Goal: Use online tool/utility: Use online tool/utility

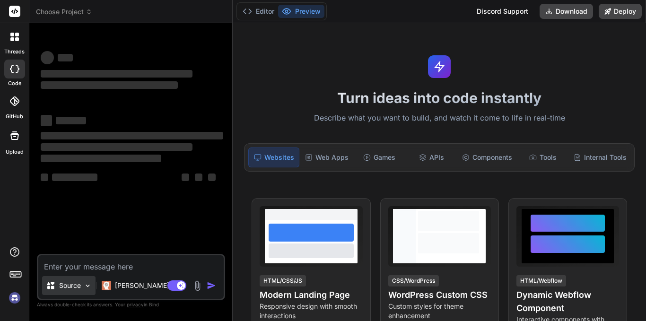
type textarea "x"
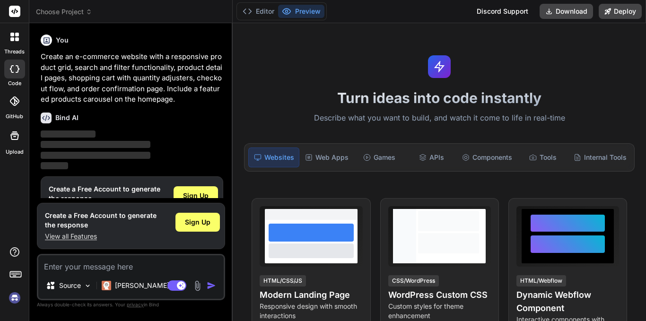
scroll to position [29, 0]
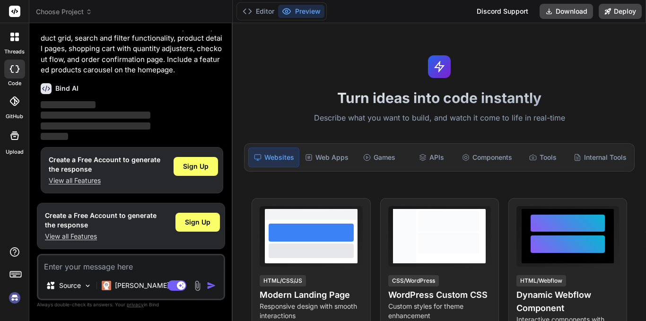
drag, startPoint x: 93, startPoint y: 181, endPoint x: 337, endPoint y: 99, distance: 257.4
click at [337, 99] on h1 "Turn ideas into code instantly" at bounding box center [439, 97] width 402 height 17
drag, startPoint x: 84, startPoint y: 237, endPoint x: 344, endPoint y: 128, distance: 281.7
click at [344, 128] on div "Turn ideas into code instantly Describe what you want to build, and watch it co…" at bounding box center [439, 172] width 413 height 298
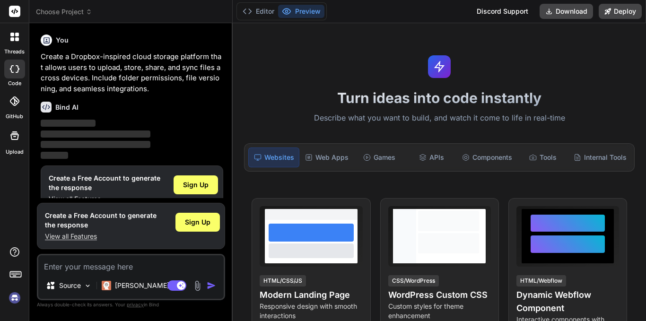
scroll to position [18, 0]
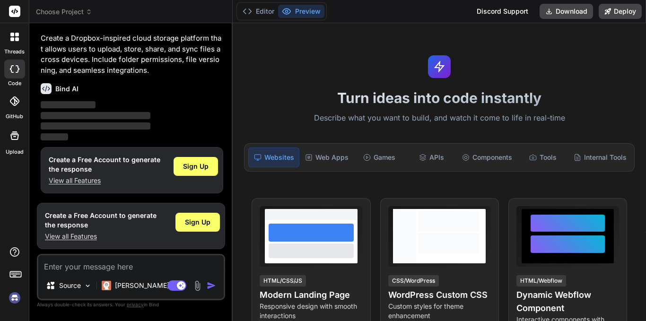
type textarea "x"
